Goal: Transaction & Acquisition: Purchase product/service

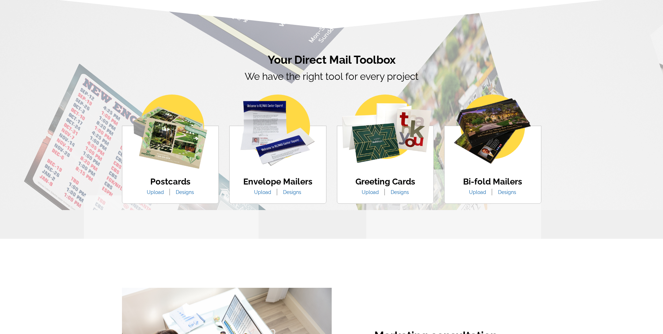
scroll to position [385, 0]
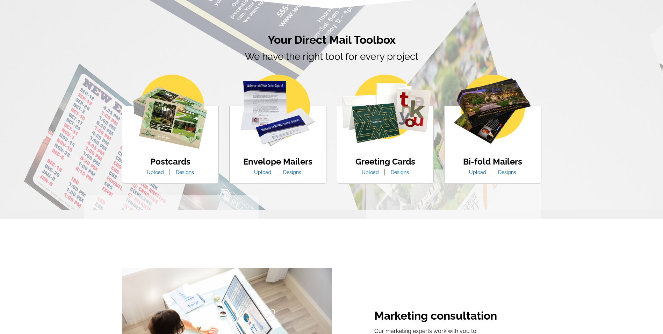
click at [181, 117] on img at bounding box center [170, 111] width 74 height 74
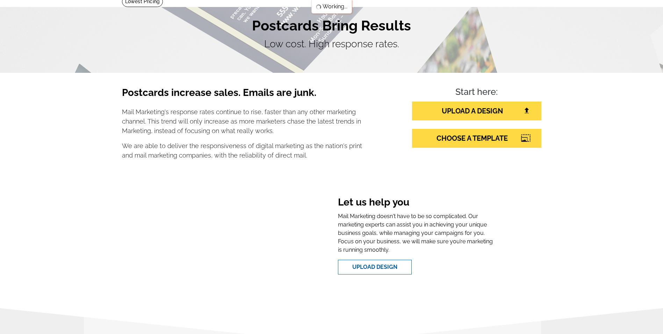
scroll to position [0, 0]
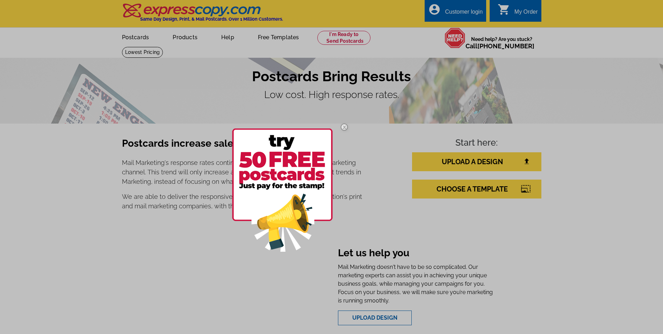
click at [343, 125] on img at bounding box center [344, 127] width 20 height 20
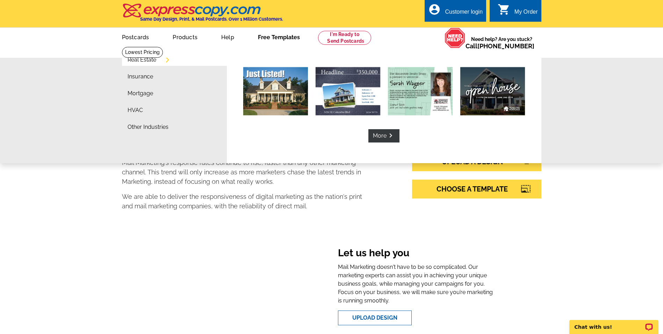
click at [275, 42] on link "Free Templates" at bounding box center [279, 36] width 64 height 16
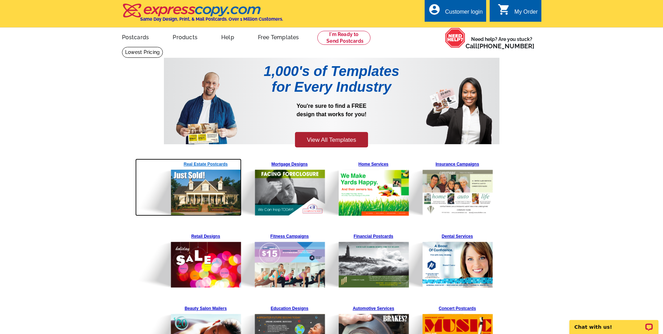
click at [207, 166] on img at bounding box center [188, 186] width 107 height 57
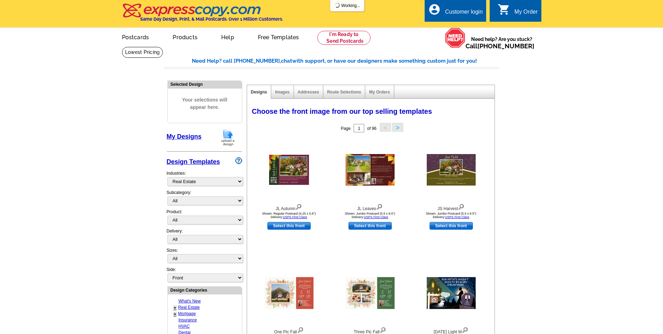
select select "785"
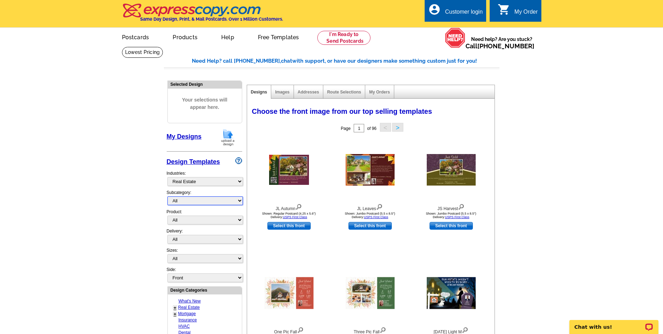
click at [232, 205] on select "All RE/MAX® Referrals Keller Williams® Berkshire Hathaway Home Services Century…" at bounding box center [205, 200] width 76 height 9
select select "788"
click at [167, 196] on select "All RE/MAX® Referrals Keller Williams® Berkshire Hathaway Home Services Century…" at bounding box center [205, 200] width 76 height 9
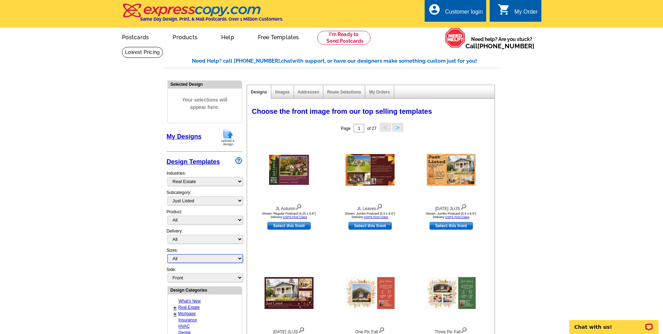
click at [195, 259] on select "All Jumbo Postcard (5.5" x 8.5") Regular Postcard (4.25" x 5.6") Panoramic Post…" at bounding box center [205, 258] width 76 height 9
select select "1"
click at [167, 254] on select "All Jumbo Postcard (5.5" x 8.5") Regular Postcard (4.25" x 5.6") Panoramic Post…" at bounding box center [205, 258] width 76 height 9
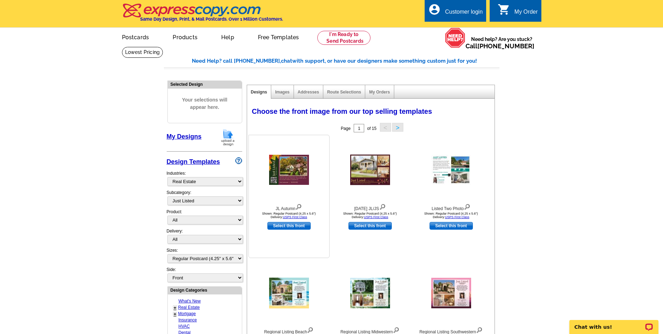
click at [295, 170] on img at bounding box center [289, 170] width 40 height 30
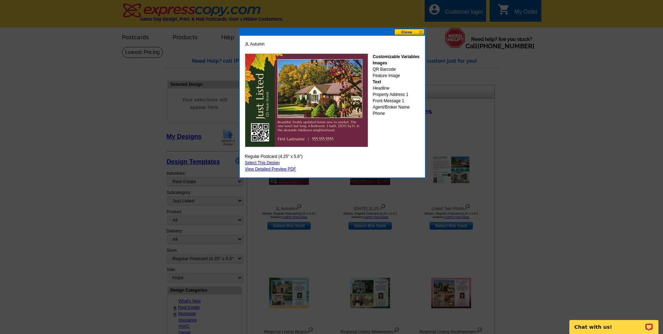
click at [272, 163] on link "Select This Design" at bounding box center [262, 162] width 35 height 5
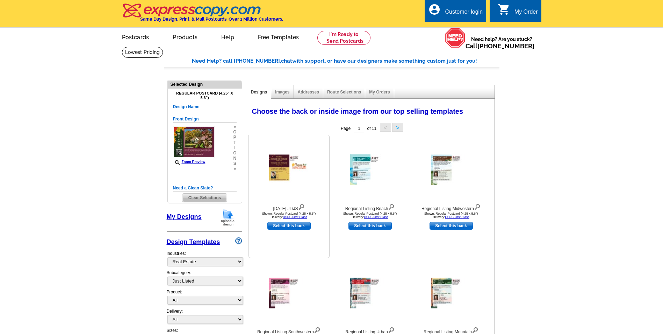
click at [278, 170] on img at bounding box center [289, 170] width 40 height 30
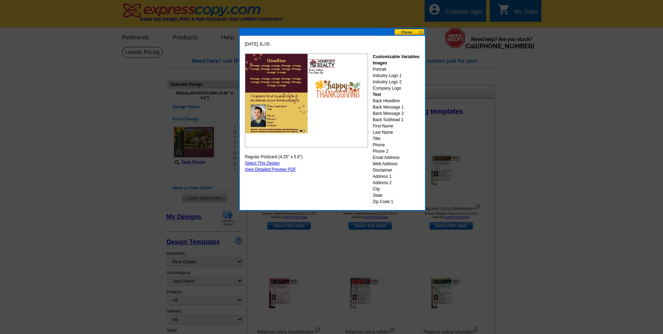
click at [264, 162] on link "Select This Design" at bounding box center [262, 162] width 35 height 5
select select "front"
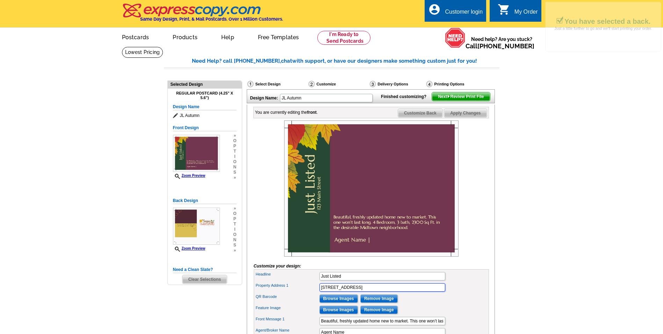
click at [355, 291] on input "[STREET_ADDRESS]" at bounding box center [383, 287] width 126 height 8
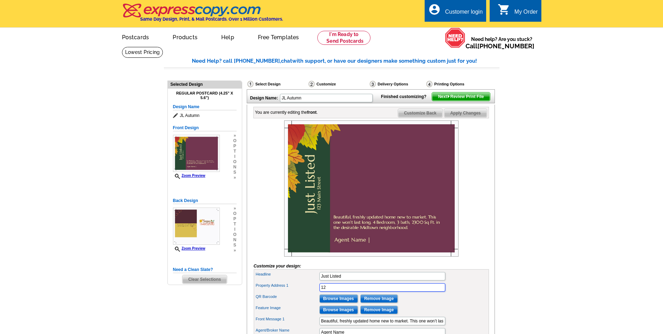
type input "1"
type input "[STREET_ADDRESS]"
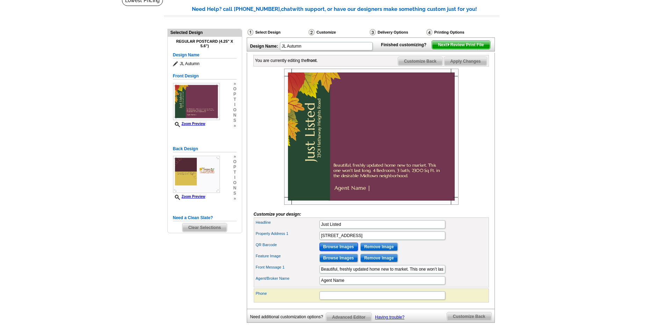
scroll to position [70, 0]
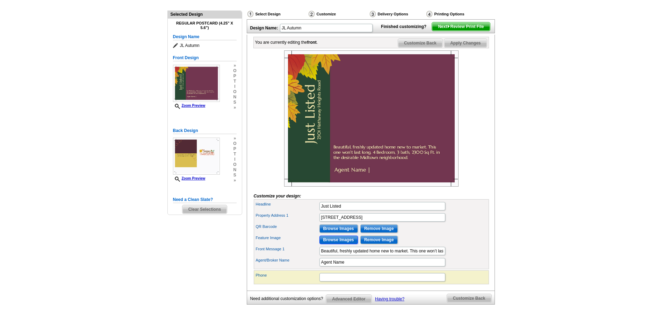
click at [341, 244] on input "Browse Images" at bounding box center [339, 239] width 38 height 8
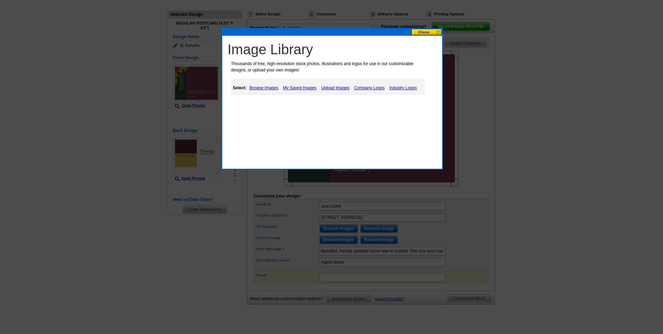
click at [339, 85] on link "Upload Images" at bounding box center [336, 88] width 32 height 8
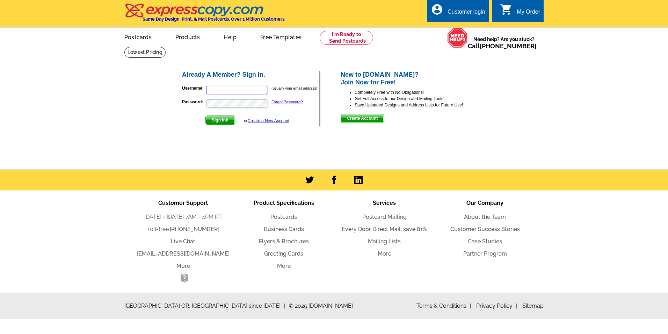
type input "susie@weems-realestate.com"
click at [226, 120] on span "Sign In" at bounding box center [220, 120] width 29 height 8
